Goal: Task Accomplishment & Management: Manage account settings

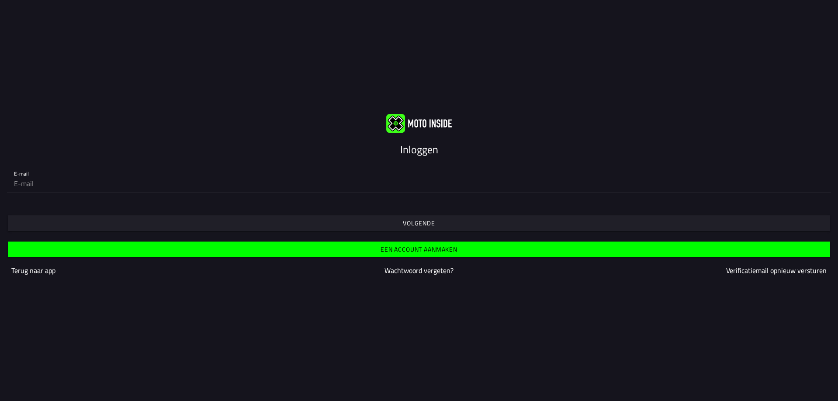
click at [0, 0] on slot "Volgende" at bounding box center [0, 0] width 0 height 0
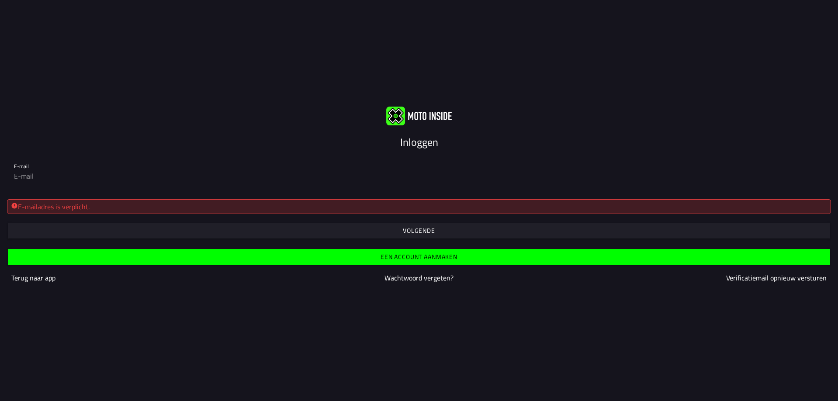
click at [147, 209] on div "E-mailadres is verplicht." at bounding box center [419, 206] width 816 height 10
click at [83, 172] on input "email" at bounding box center [419, 175] width 810 height 17
type input "[EMAIL_ADDRESS][DOMAIN_NAME]"
click at [0, 0] on slot "Volgende" at bounding box center [0, 0] width 0 height 0
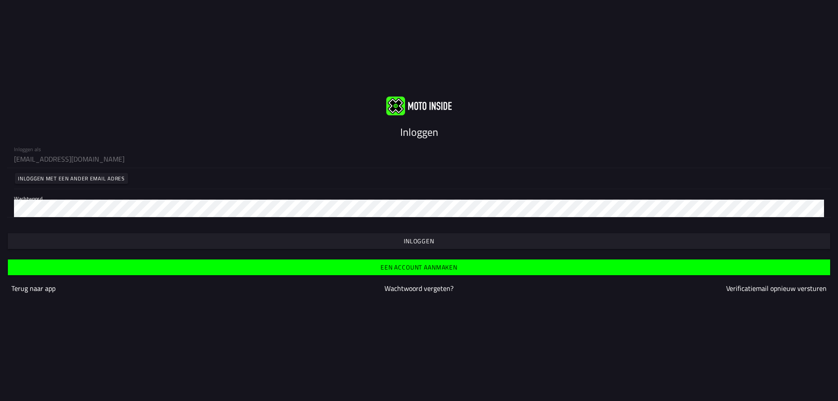
click at [0, 0] on slot "Inloggen" at bounding box center [0, 0] width 0 height 0
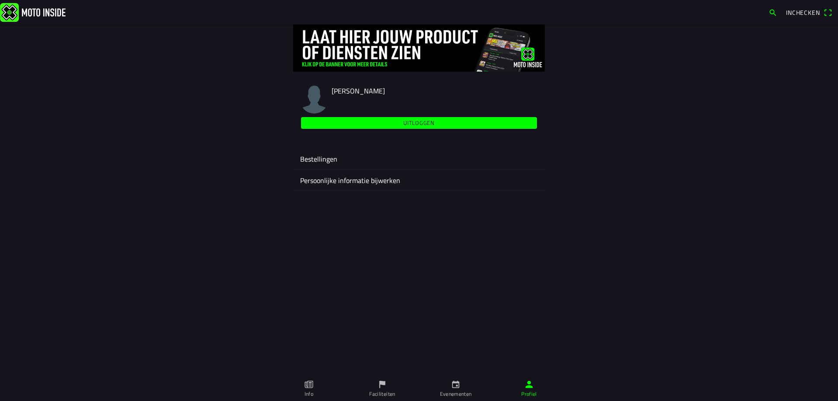
click at [422, 224] on main "[PERSON_NAME] Uitloggen Bestellingen Persoonlijke informatie bijwerken" at bounding box center [419, 212] width 838 height 376
click at [452, 386] on icon "calendar" at bounding box center [455, 384] width 7 height 7
